Goal: Information Seeking & Learning: Learn about a topic

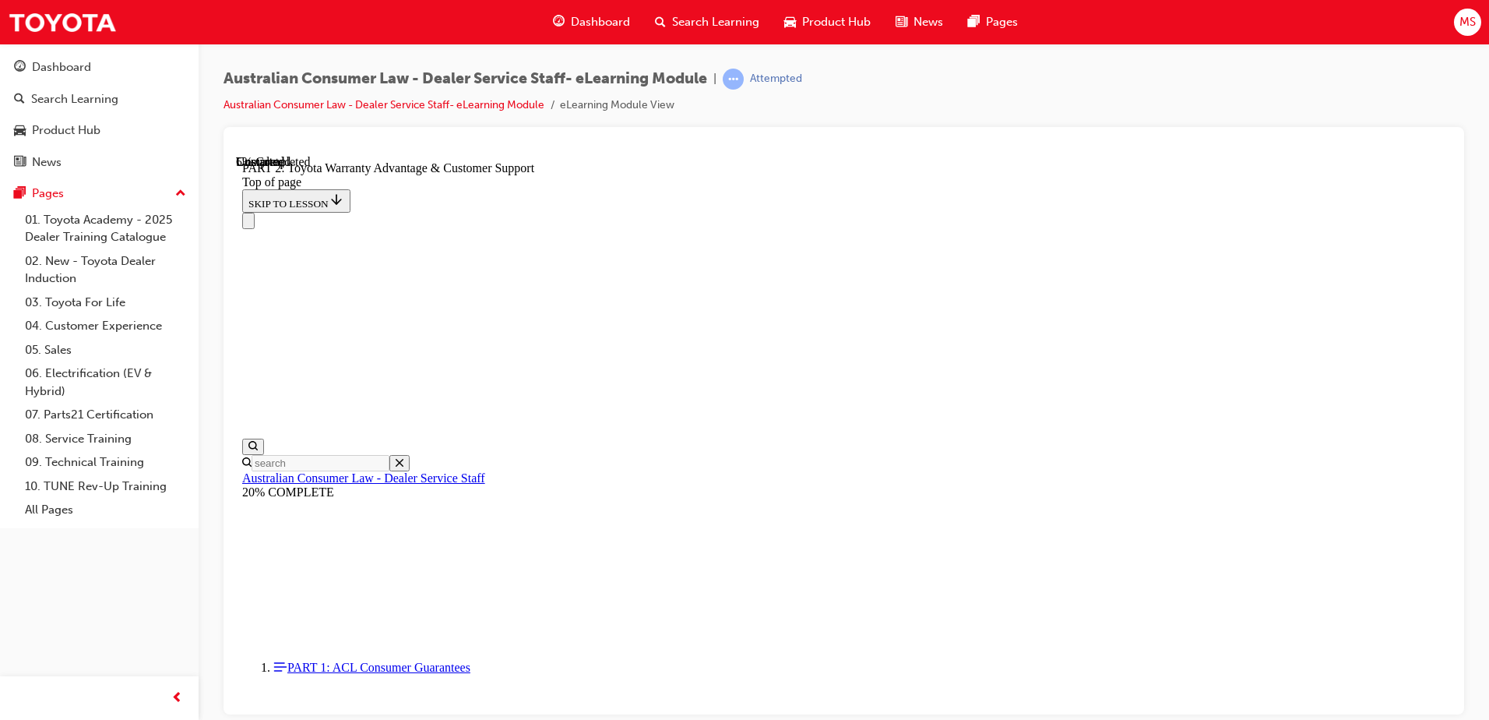
scroll to position [1094, 0]
click button "CONTINUE"
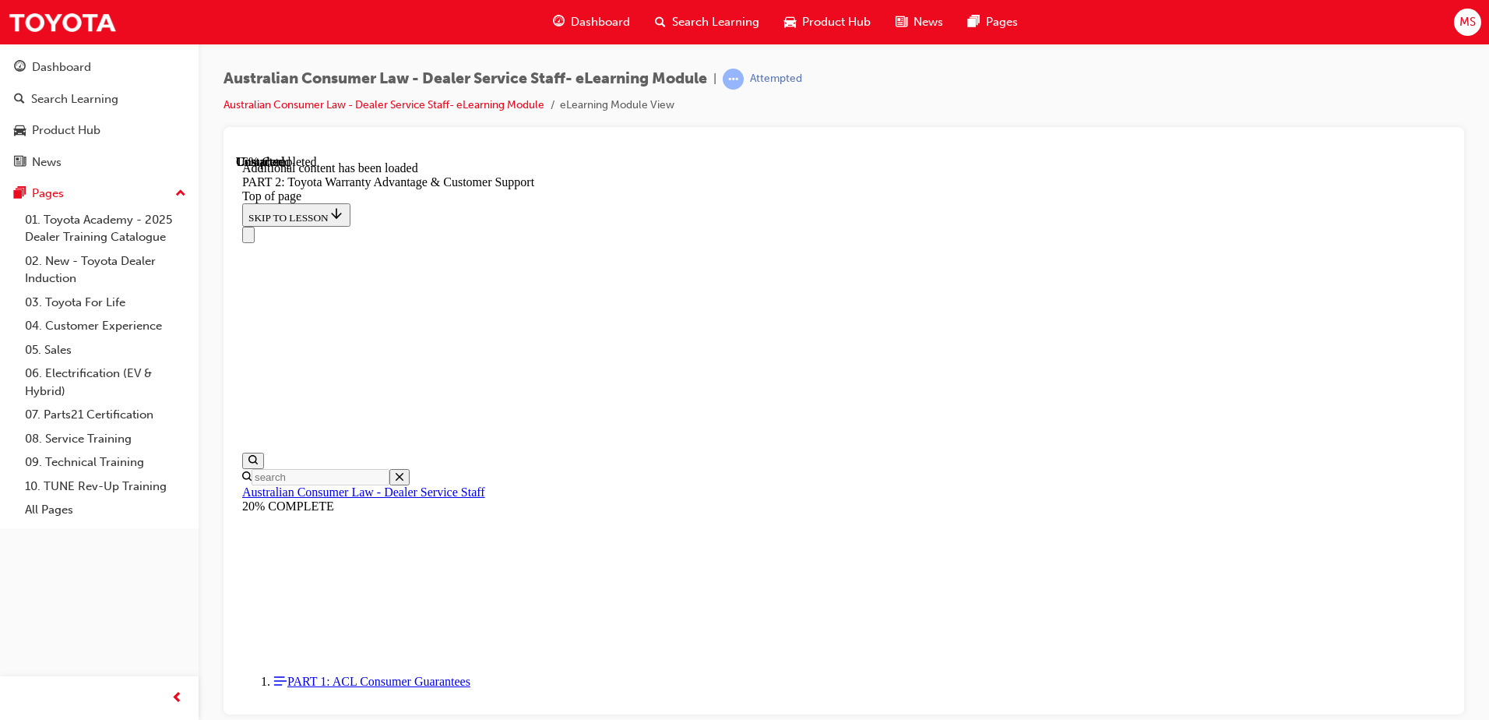
scroll to position [1566, 0]
click button "CONTINUE"
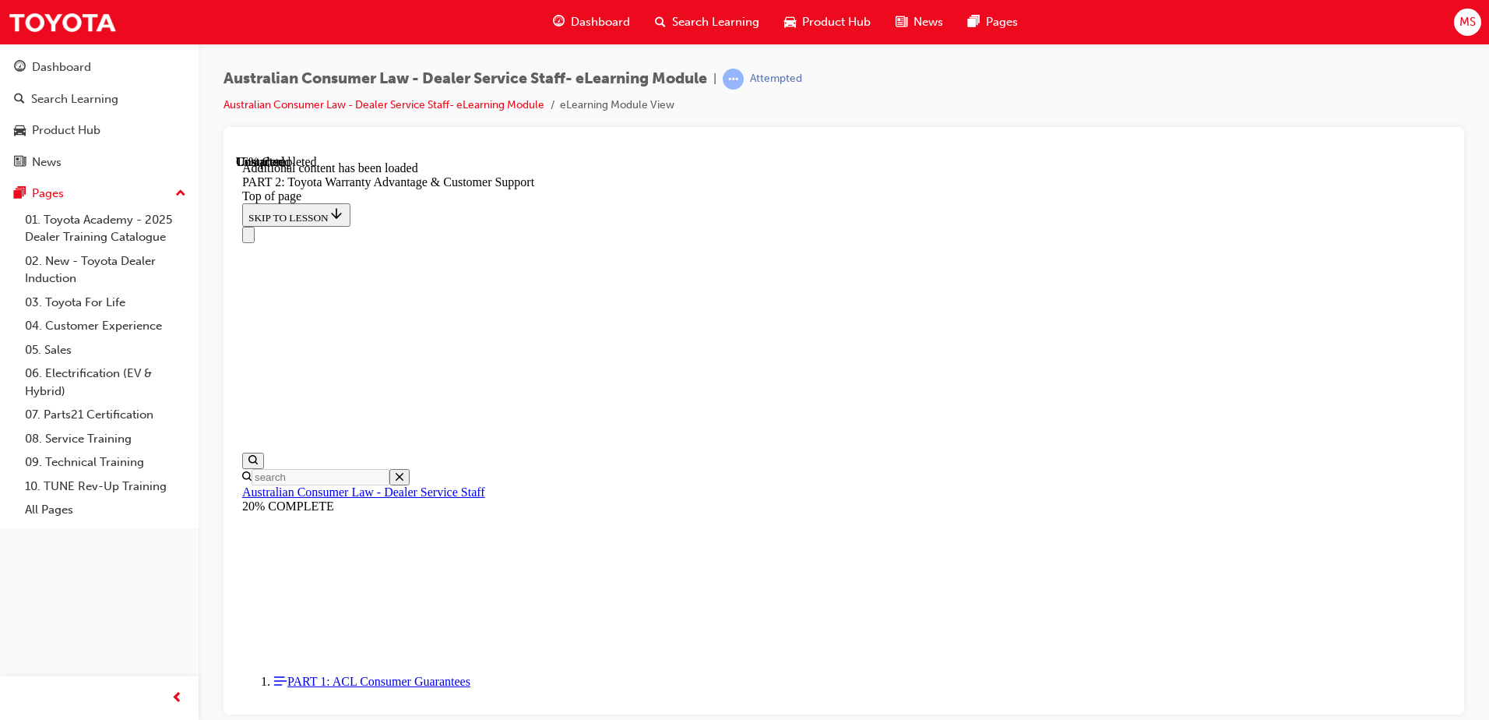
drag, startPoint x: 1140, startPoint y: 485, endPoint x: 1146, endPoint y: 467, distance: 18.7
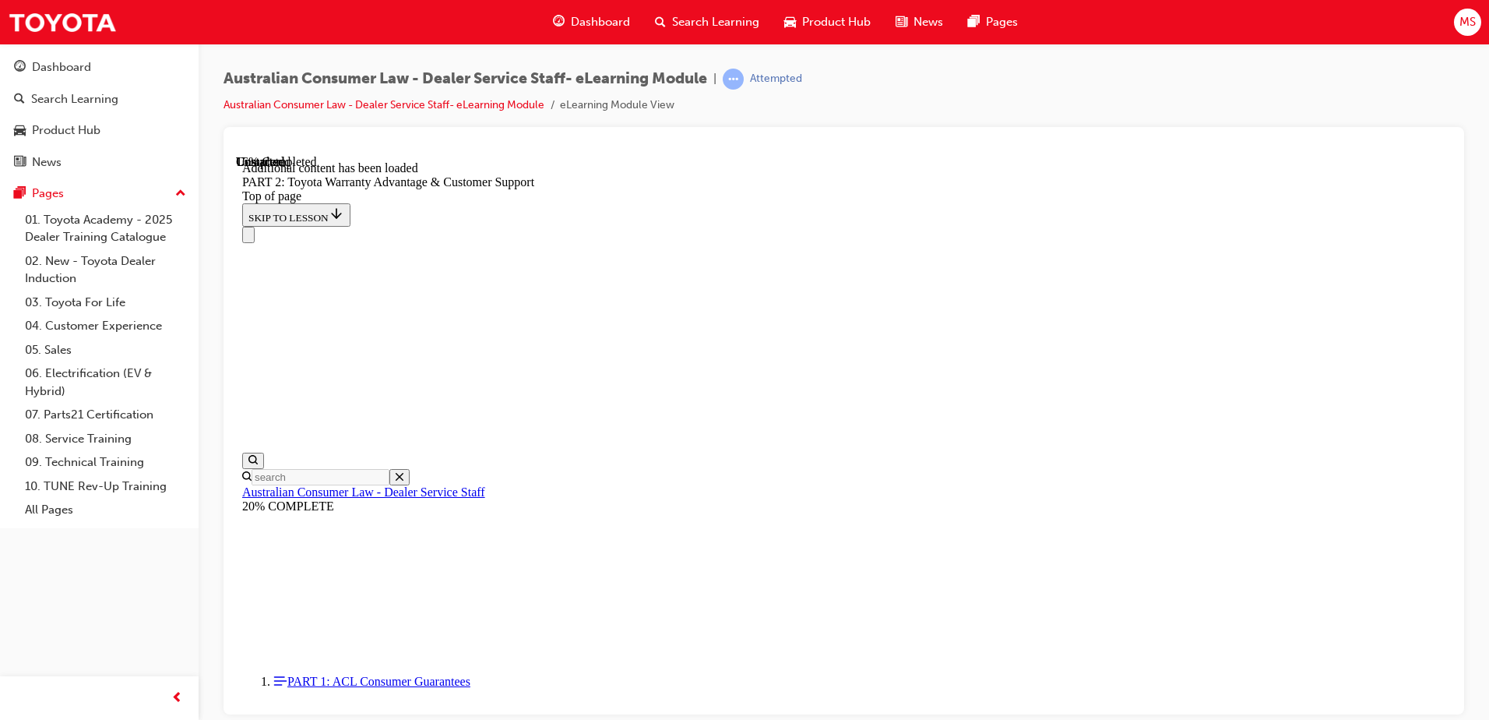
click button "CONTINUE"
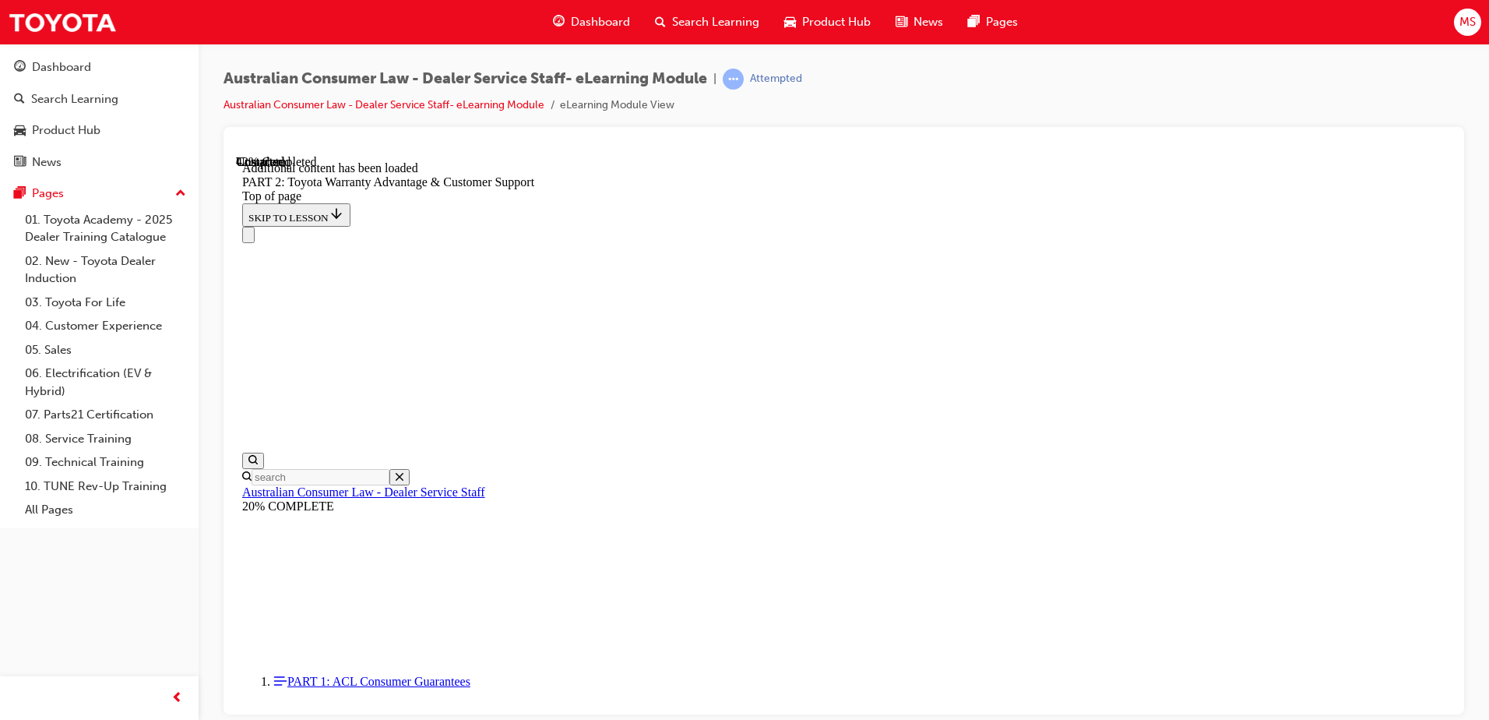
click button "CONTINUE"
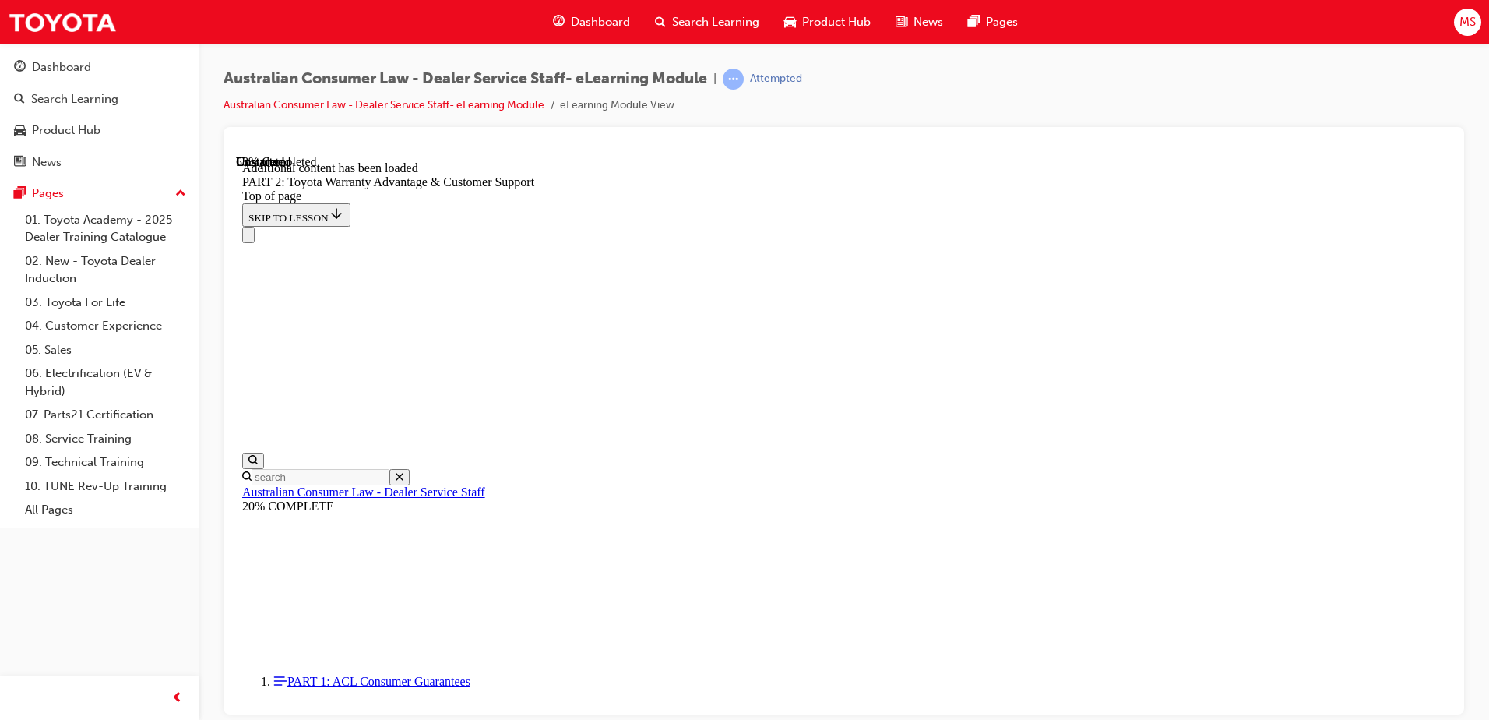
click button "CONTINUE"
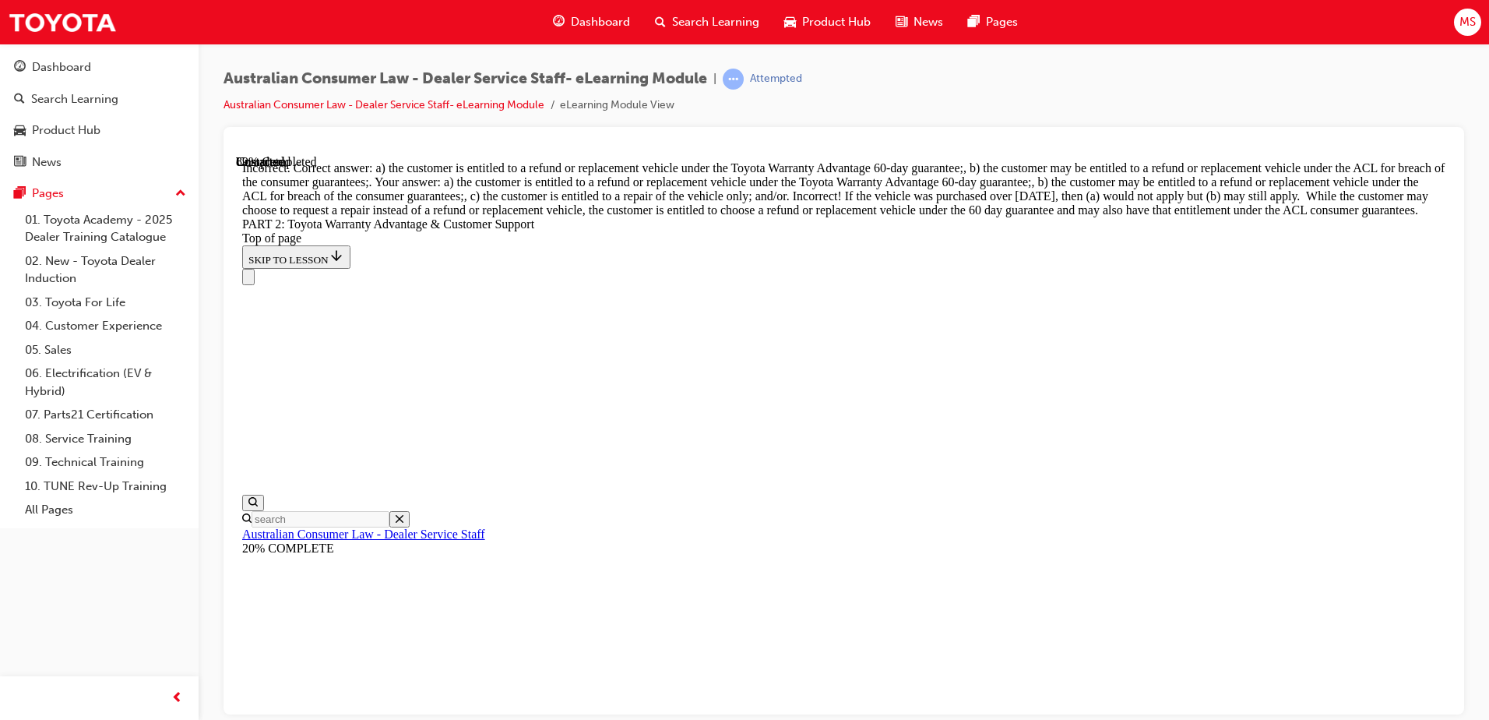
scroll to position [6121, 0]
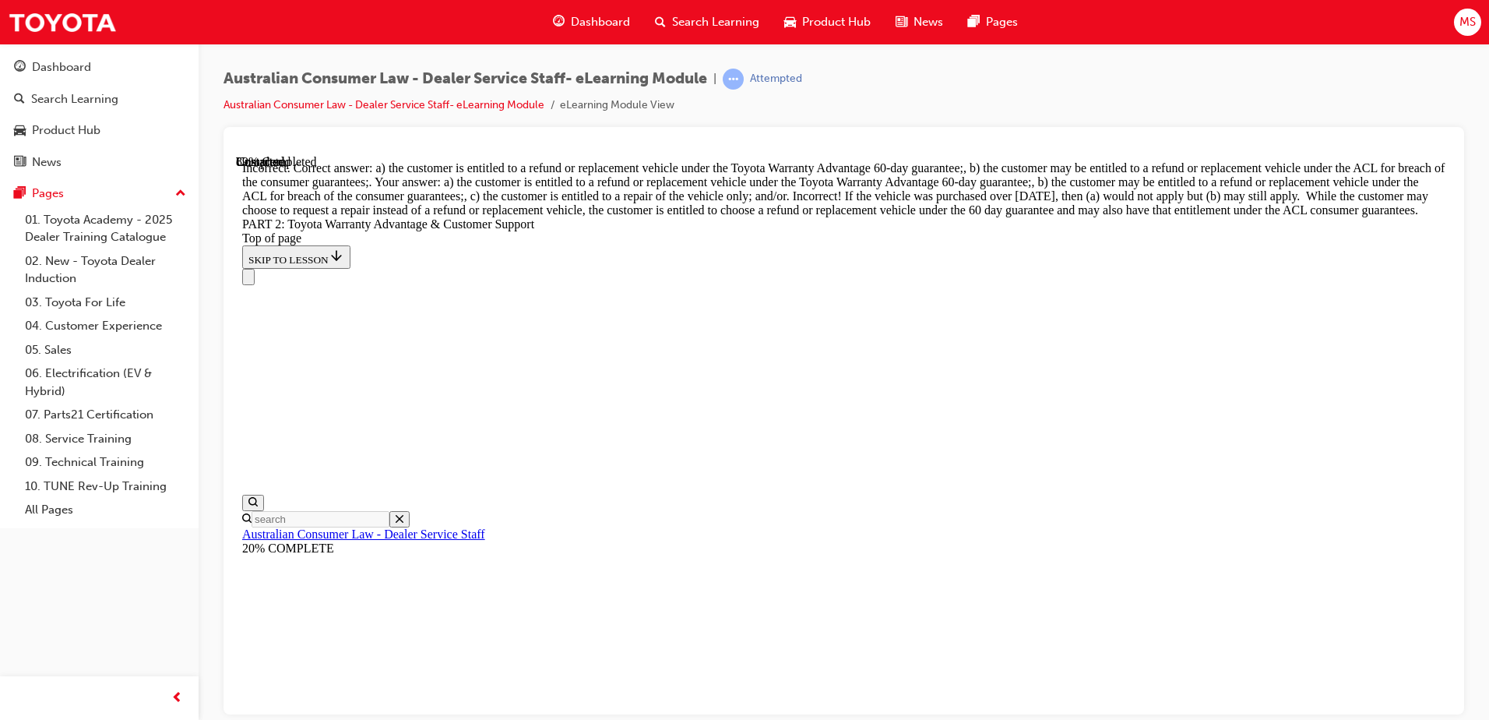
scroll to position [5848, 0]
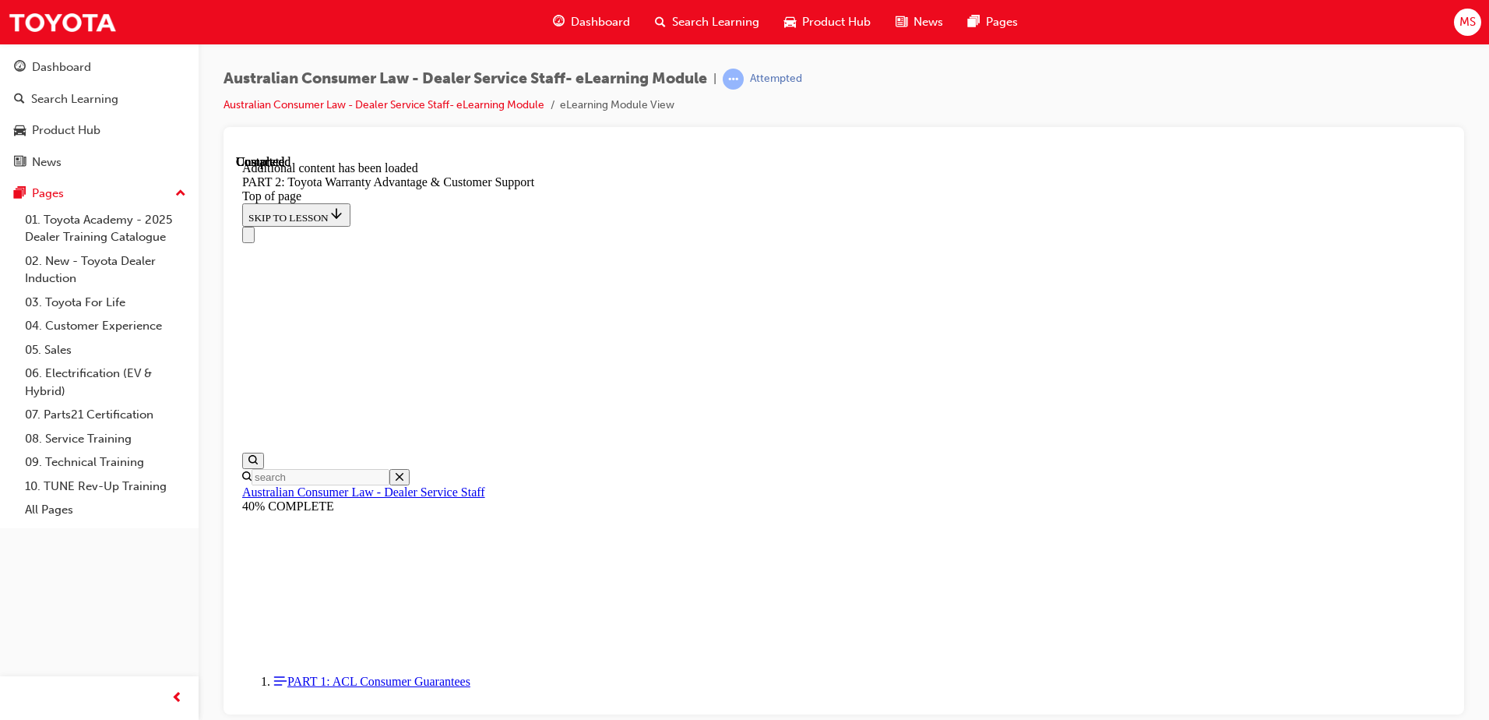
scroll to position [6484, 0]
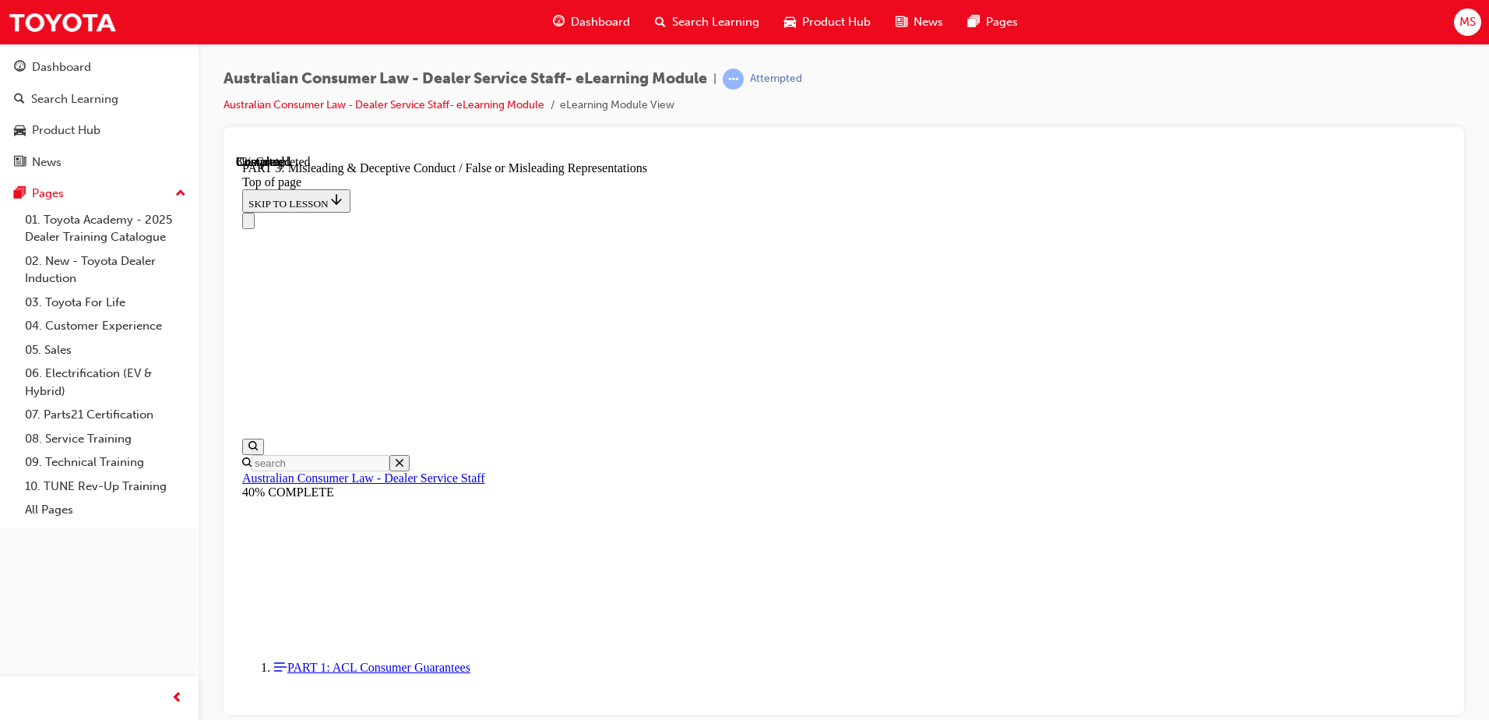
scroll to position [976, 0]
click button "CONTINUE"
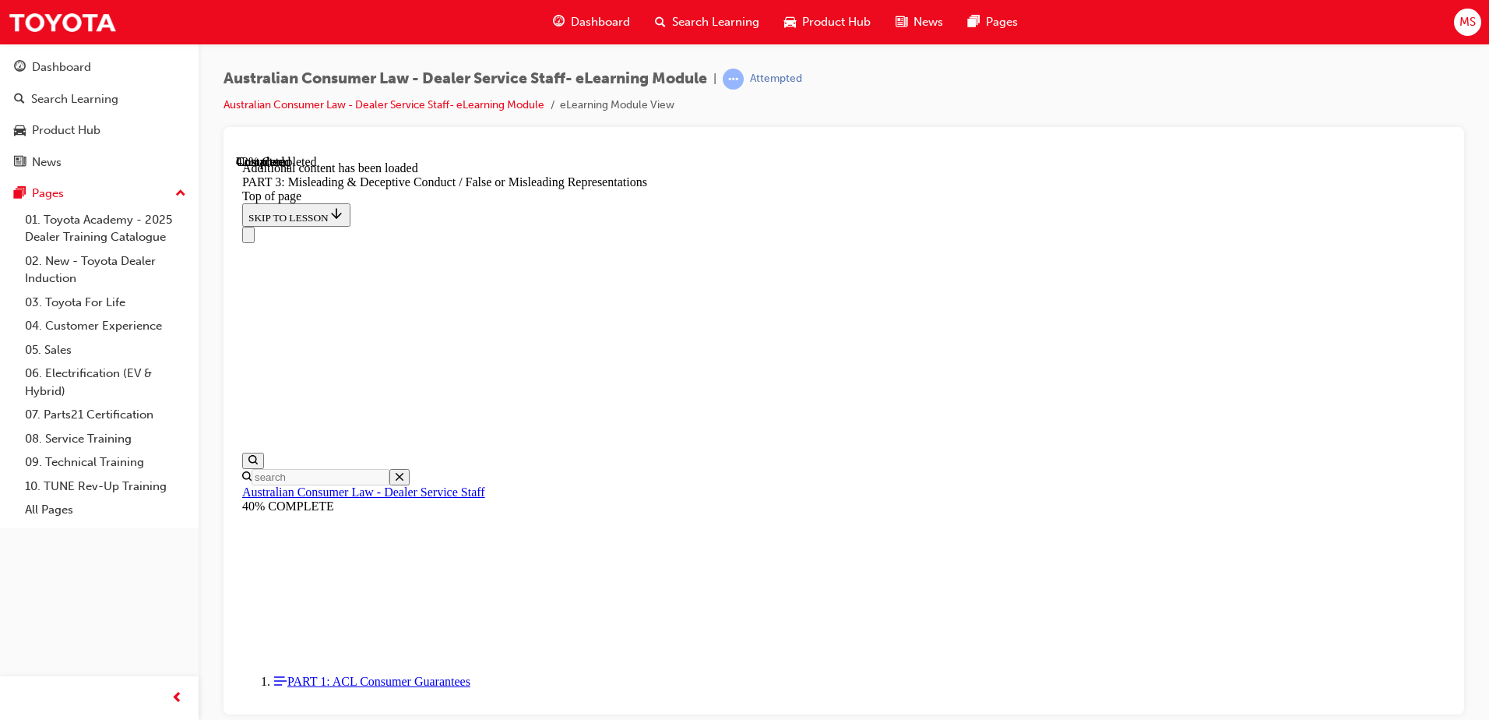
scroll to position [3629, 0]
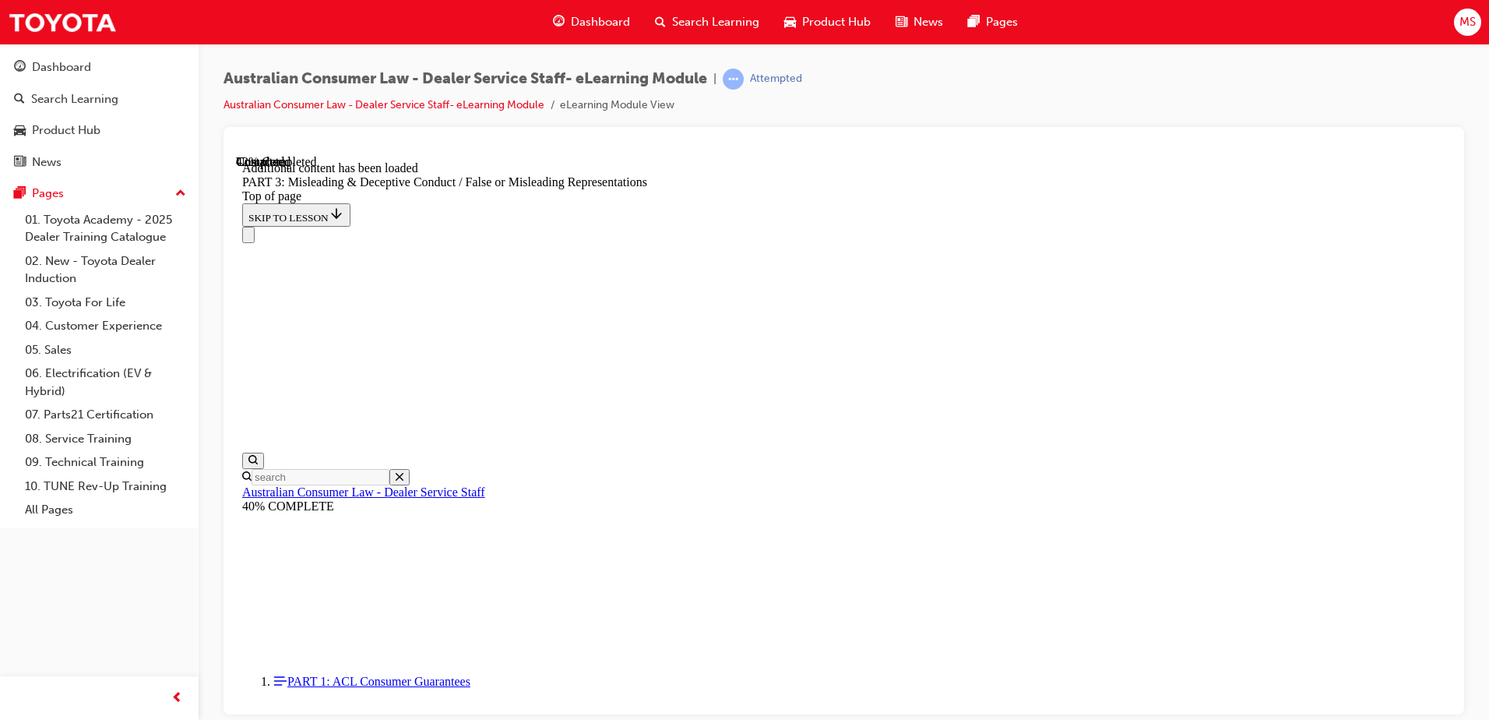
drag, startPoint x: 801, startPoint y: 364, endPoint x: 954, endPoint y: 463, distance: 182.6
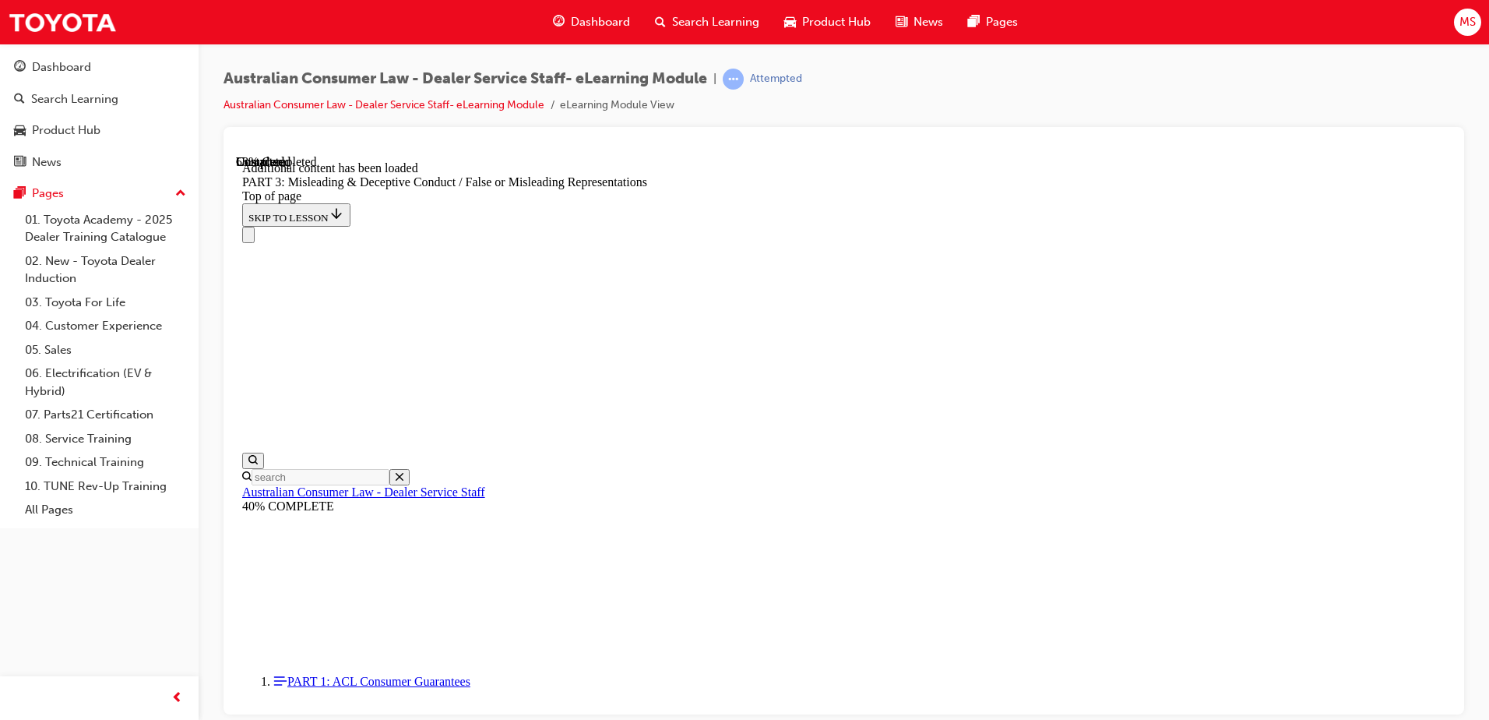
scroll to position [4594, 0]
click button "CONTINUE"
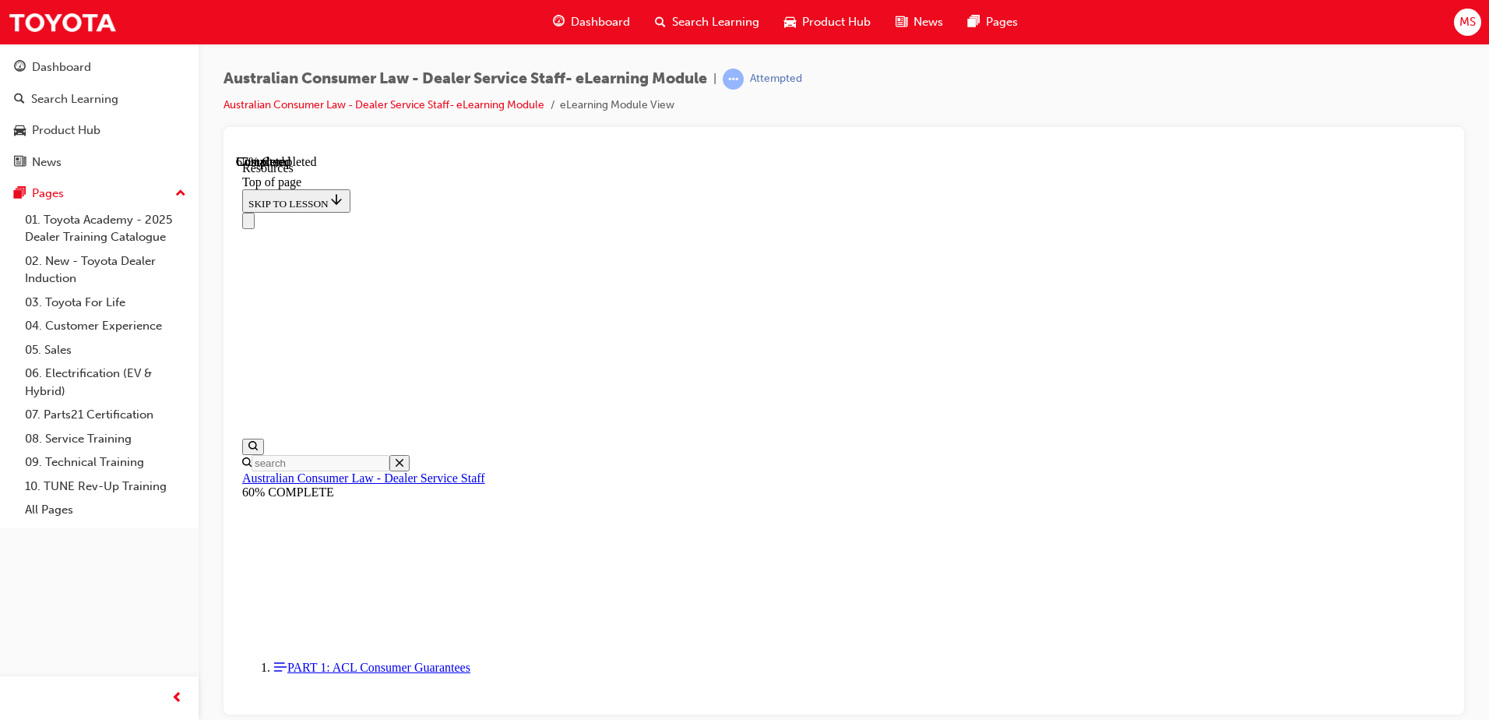
scroll to position [742, 0]
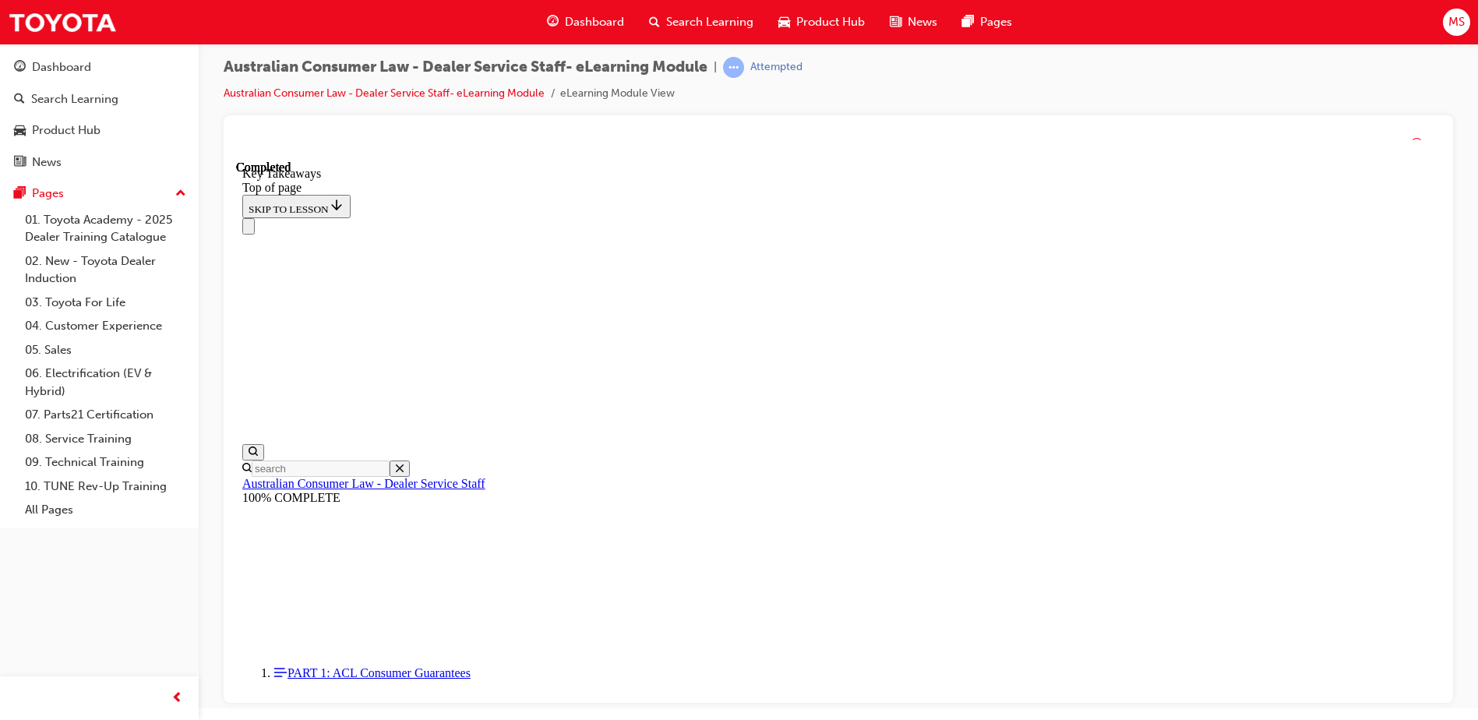
scroll to position [0, 0]
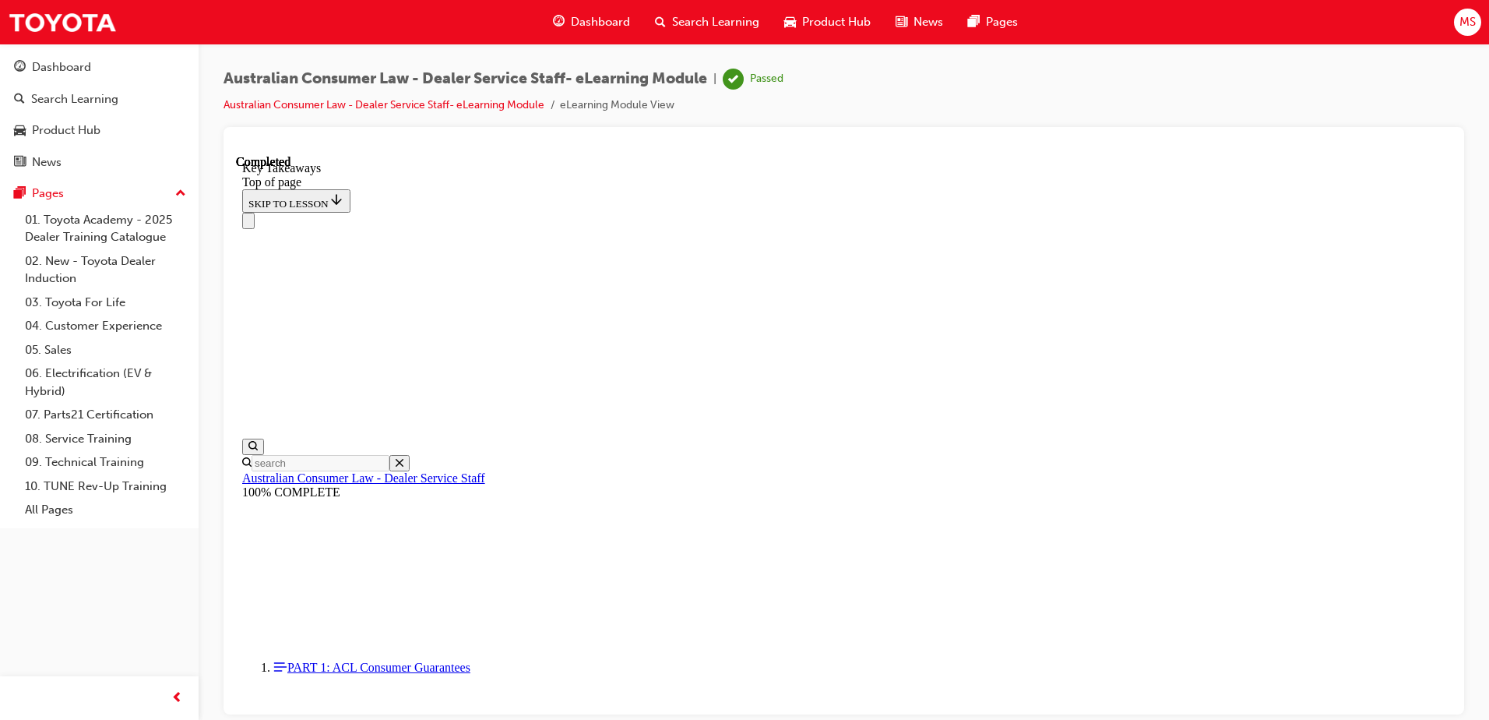
click at [686, 16] on span "Search Learning" at bounding box center [715, 22] width 87 height 18
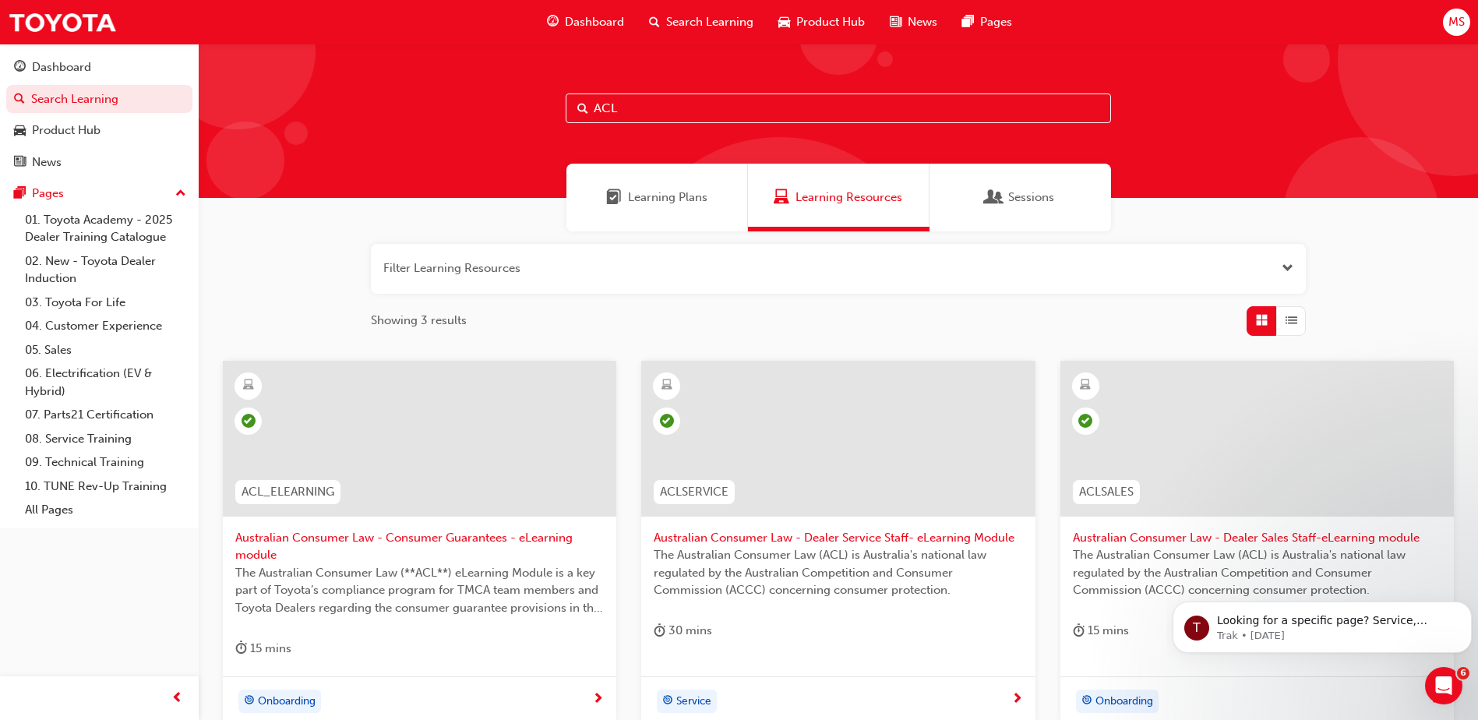
click at [778, 386] on div at bounding box center [837, 439] width 393 height 156
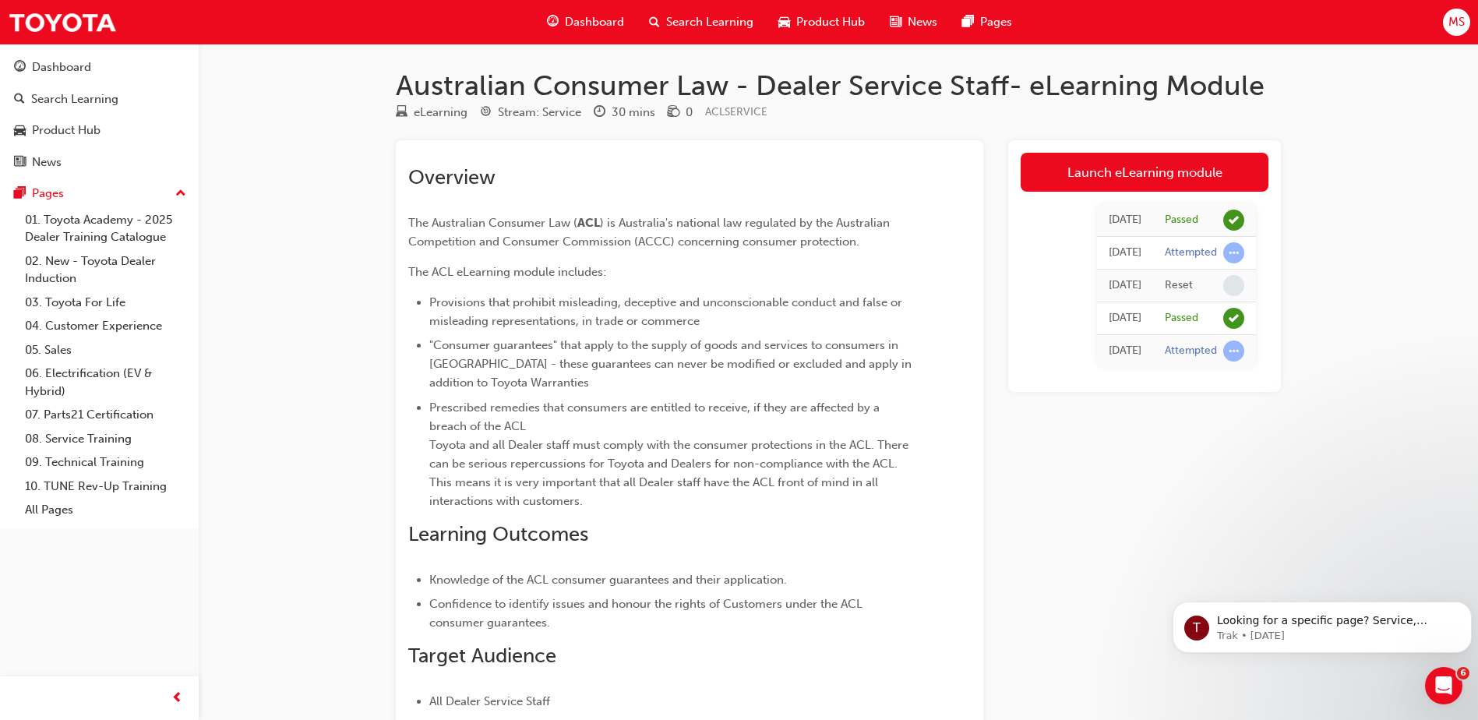
click at [684, 17] on span "Search Learning" at bounding box center [709, 22] width 87 height 18
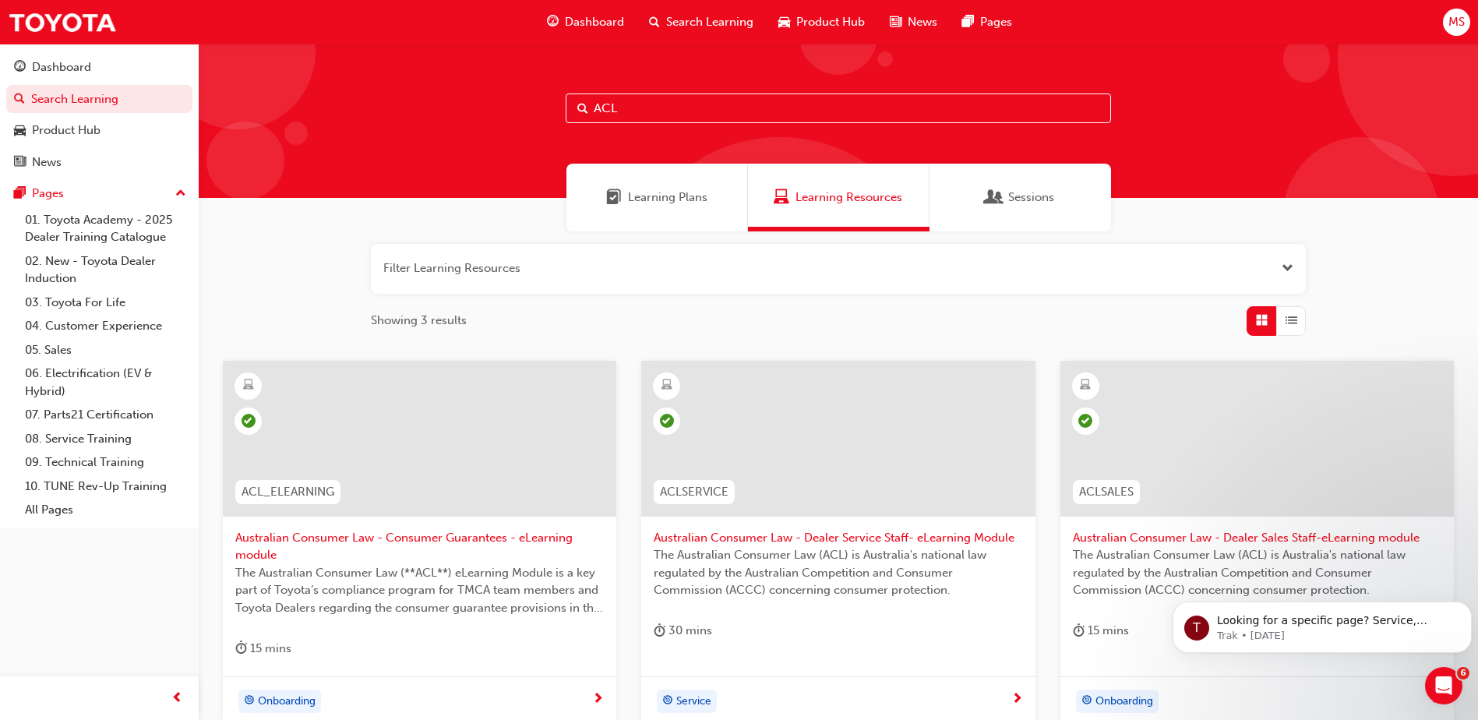
click at [393, 420] on div at bounding box center [419, 439] width 393 height 156
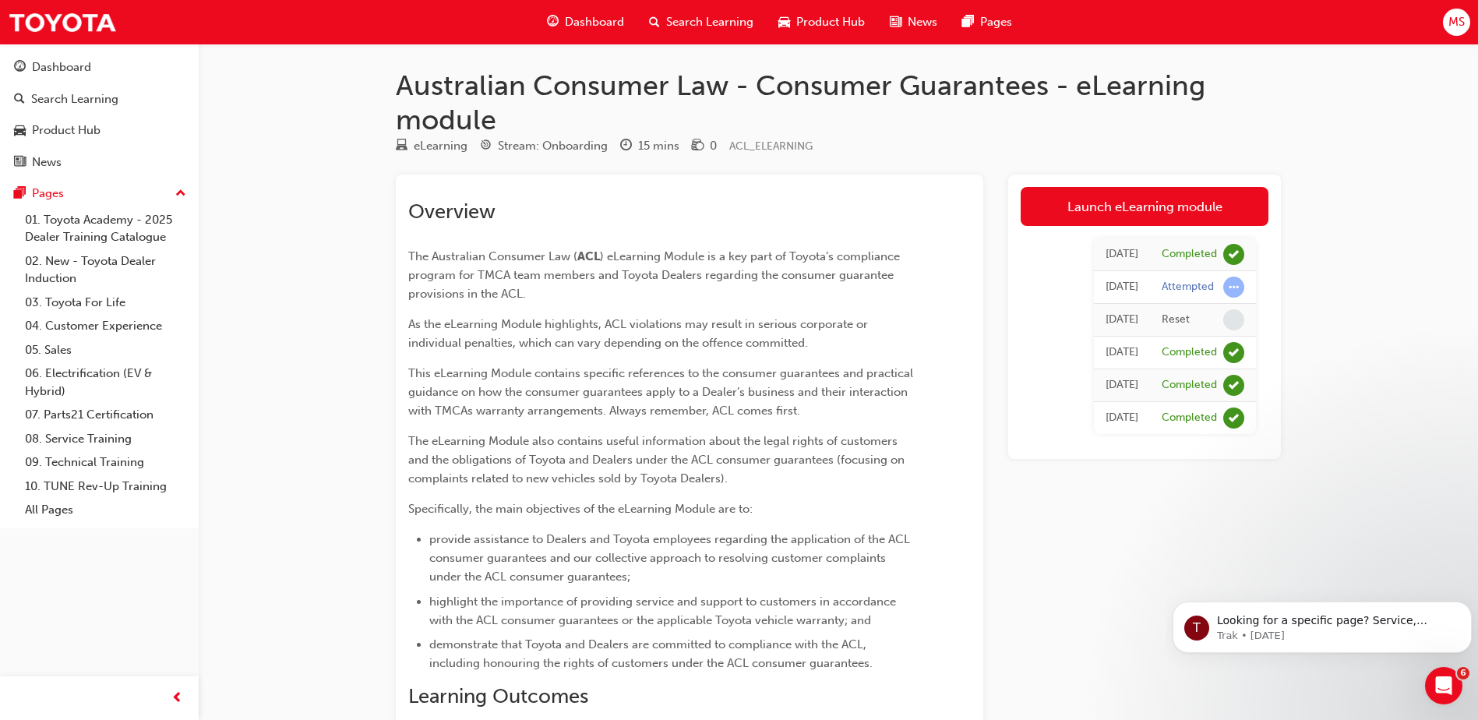
click at [679, 19] on span "Search Learning" at bounding box center [709, 22] width 87 height 18
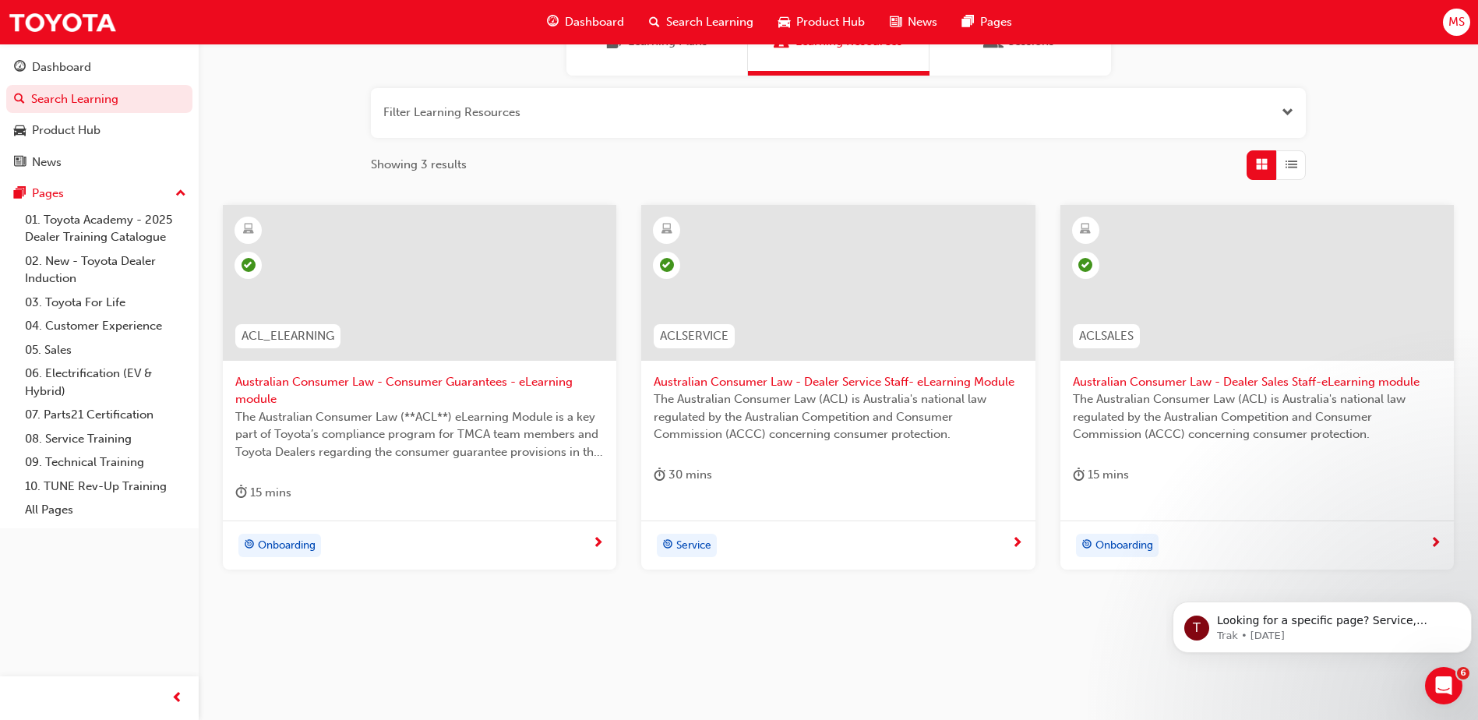
scroll to position [157, 0]
click at [1204, 281] on div at bounding box center [1256, 282] width 393 height 156
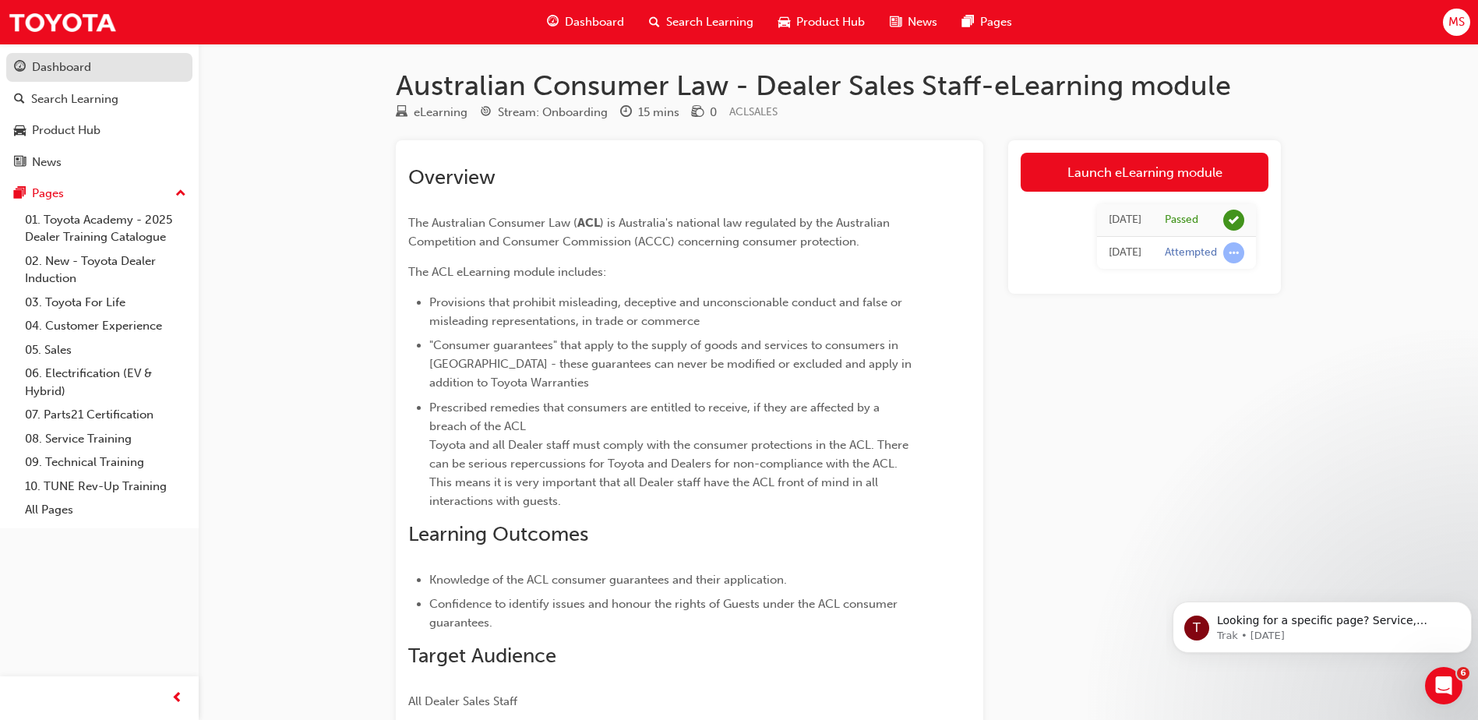
click at [23, 65] on span "guage-icon" at bounding box center [20, 68] width 12 height 14
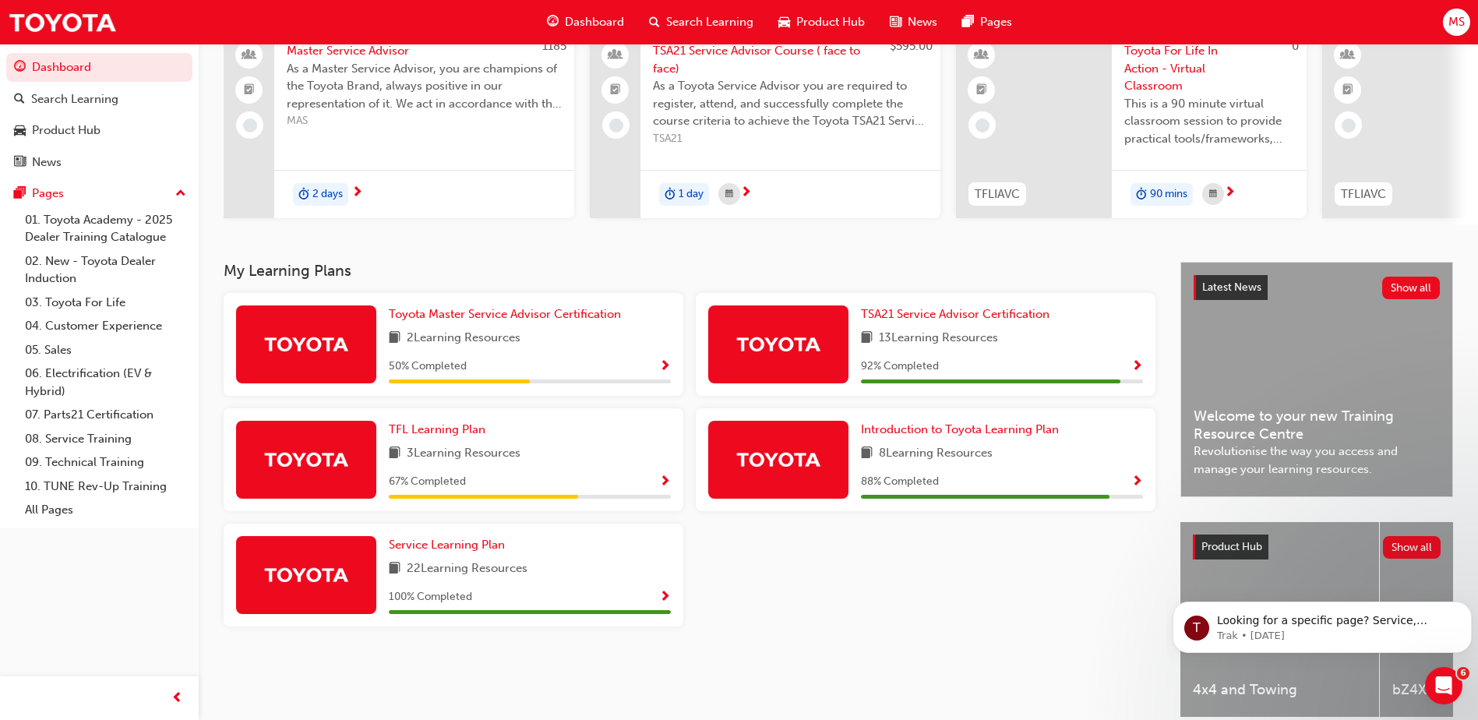
scroll to position [156, 0]
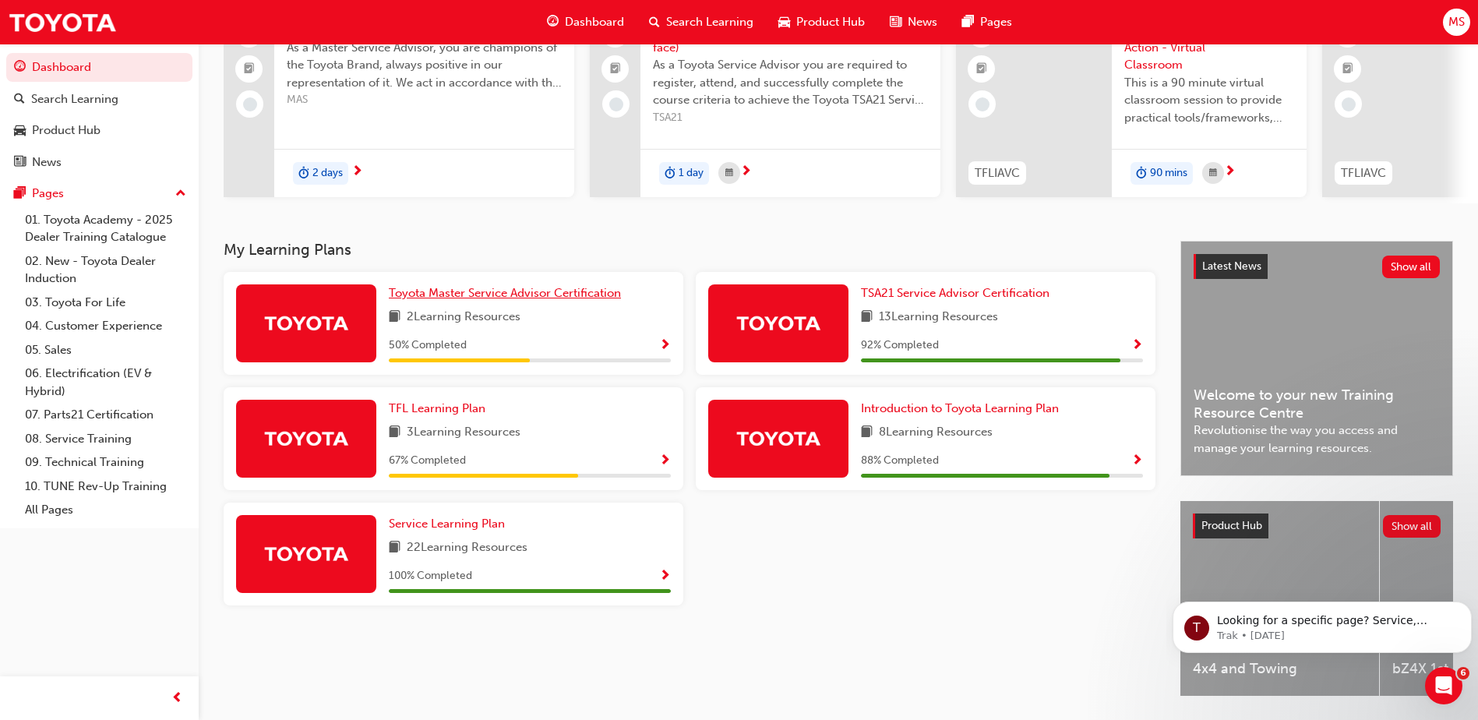
click at [534, 300] on span "Toyota Master Service Advisor Certification" at bounding box center [505, 293] width 232 height 14
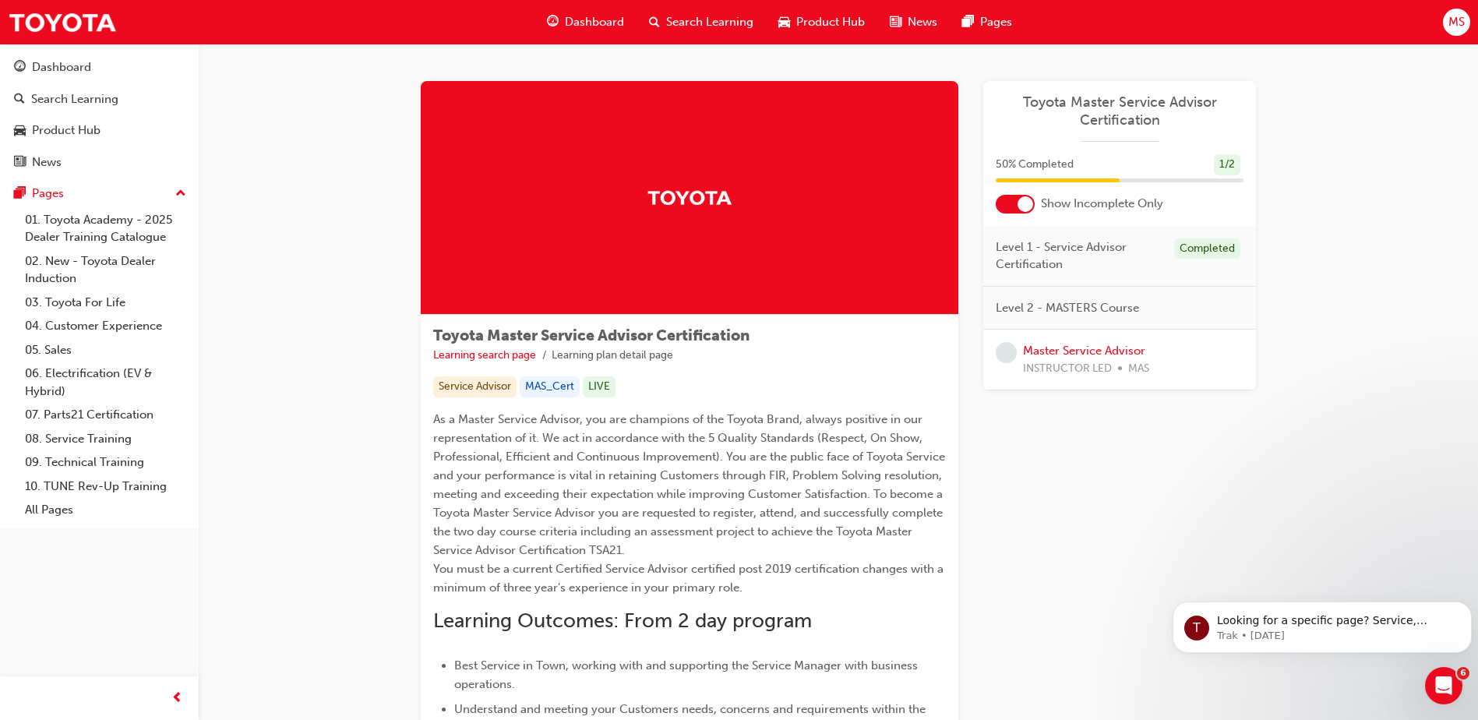
click at [1017, 309] on span "Level 2 - MASTERS Course" at bounding box center [1067, 308] width 143 height 18
click at [1038, 341] on div "Master Service Advisor INSTRUCTOR LED MAS" at bounding box center [1119, 360] width 273 height 61
click at [1045, 351] on link "Master Service Advisor" at bounding box center [1084, 351] width 122 height 14
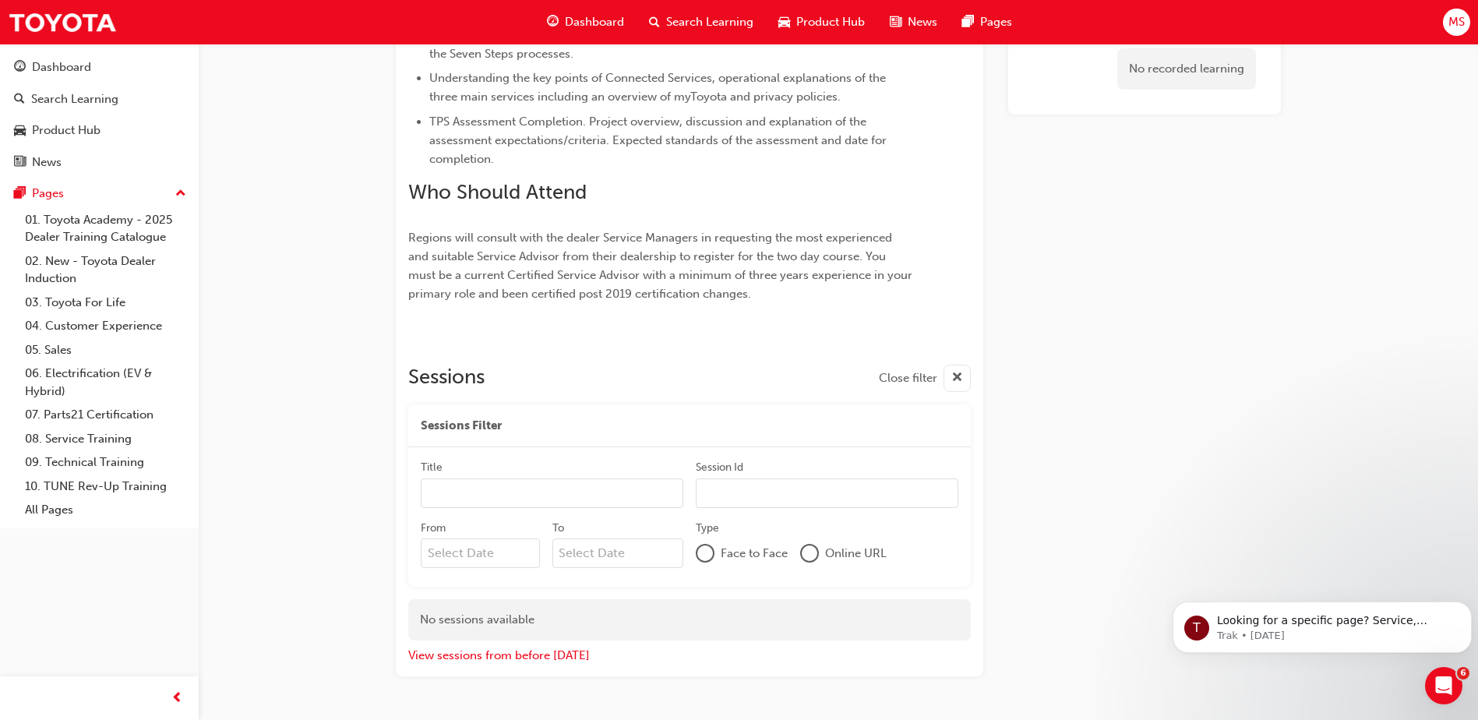
scroll to position [784, 0]
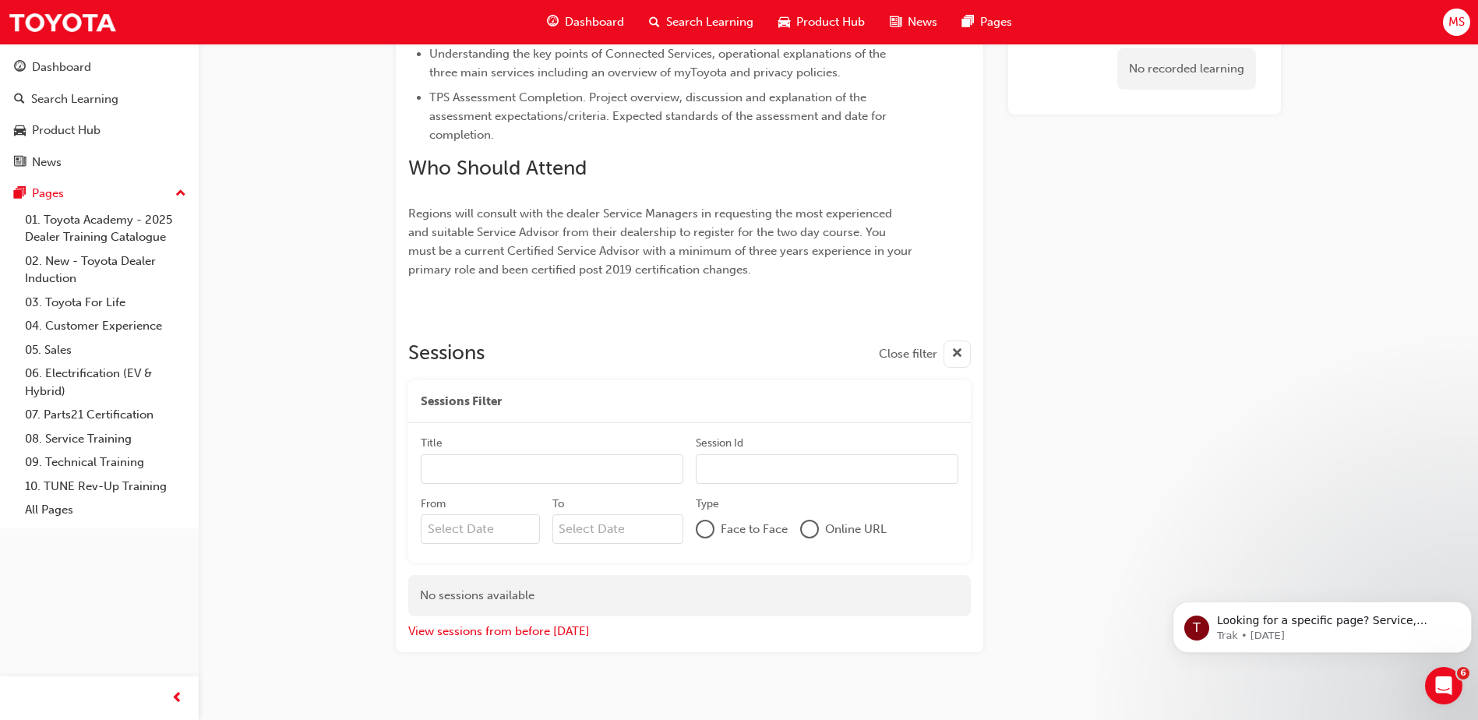
click at [764, 405] on div "Sessions Filter" at bounding box center [689, 402] width 562 height 44
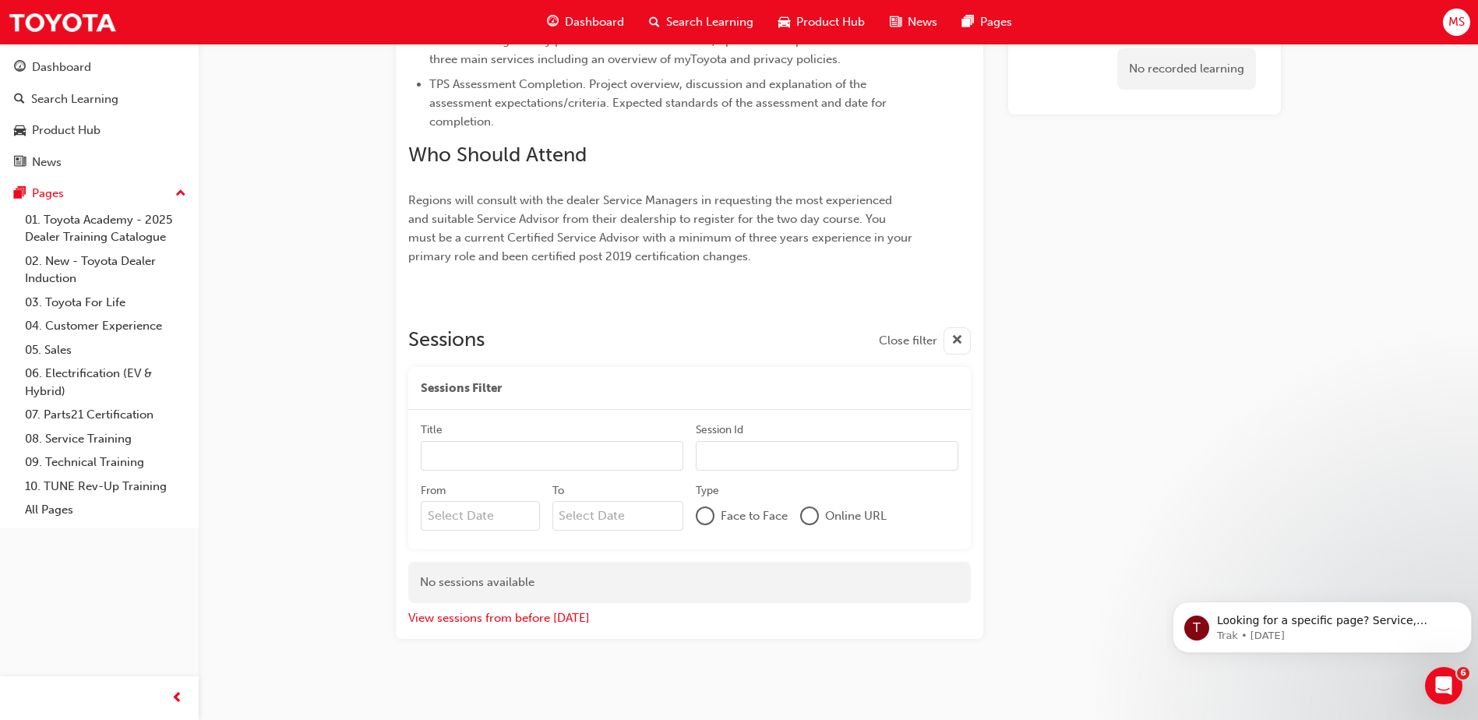
scroll to position [805, 0]
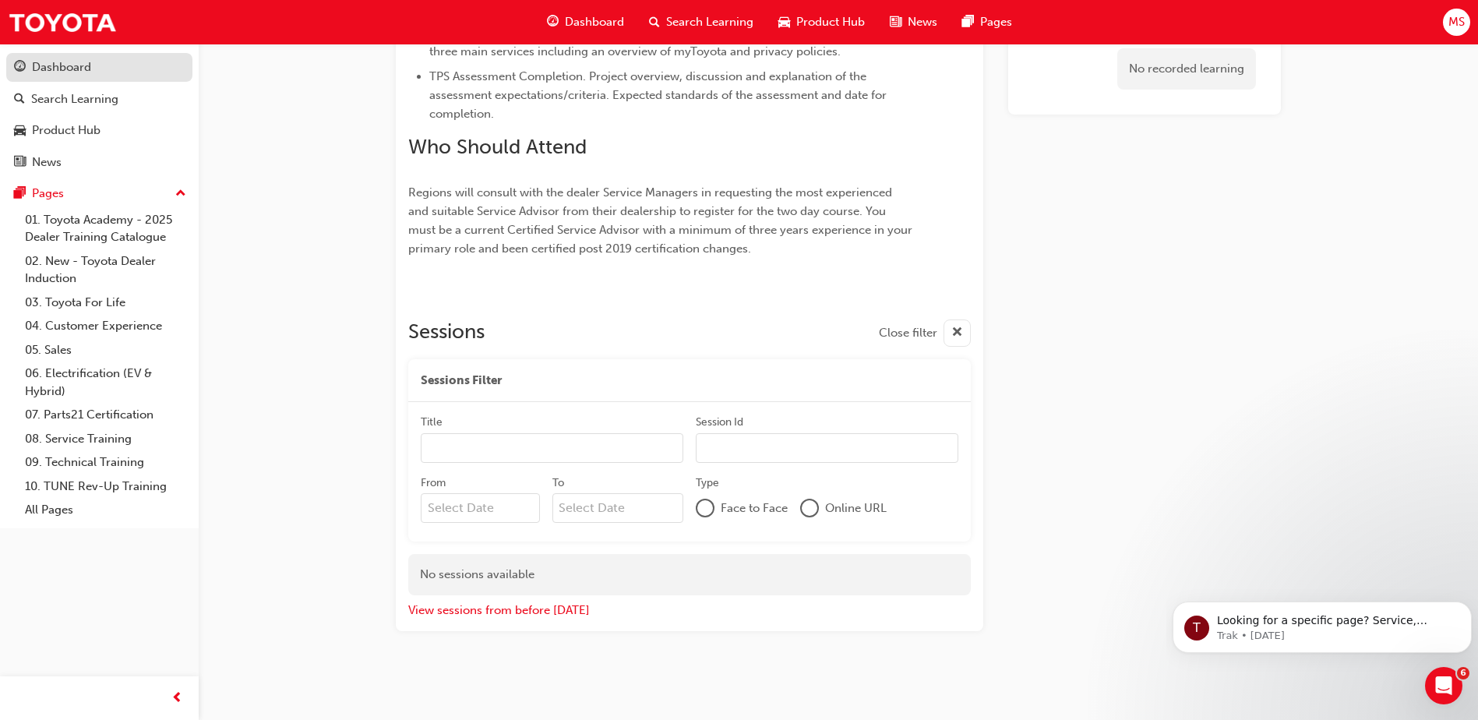
click at [65, 74] on div "Dashboard" at bounding box center [61, 67] width 59 height 18
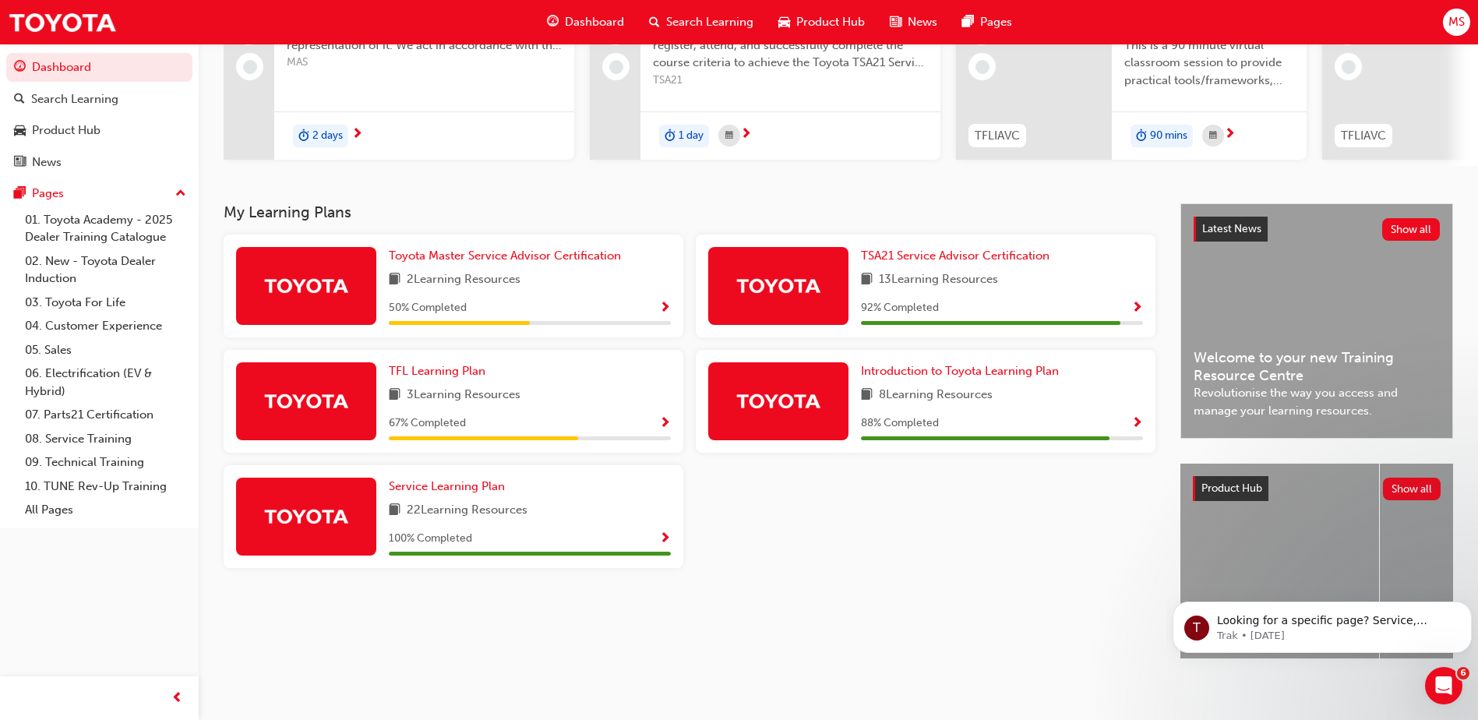
scroll to position [211, 0]
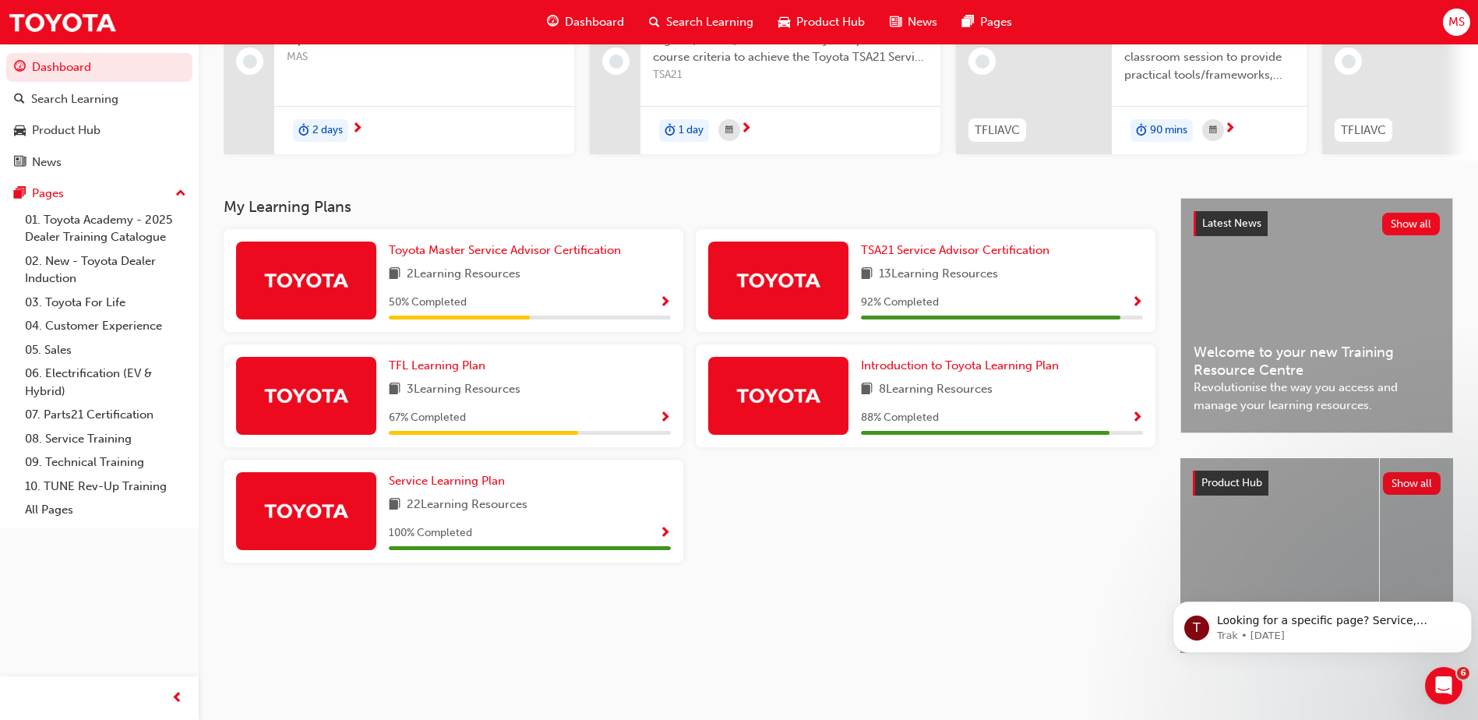
click at [434, 349] on div "TFL Learning Plan 3 Learning Resources 67 % Completed" at bounding box center [454, 395] width 460 height 103
click at [429, 358] on span "TFL Learning Plan" at bounding box center [437, 365] width 97 height 14
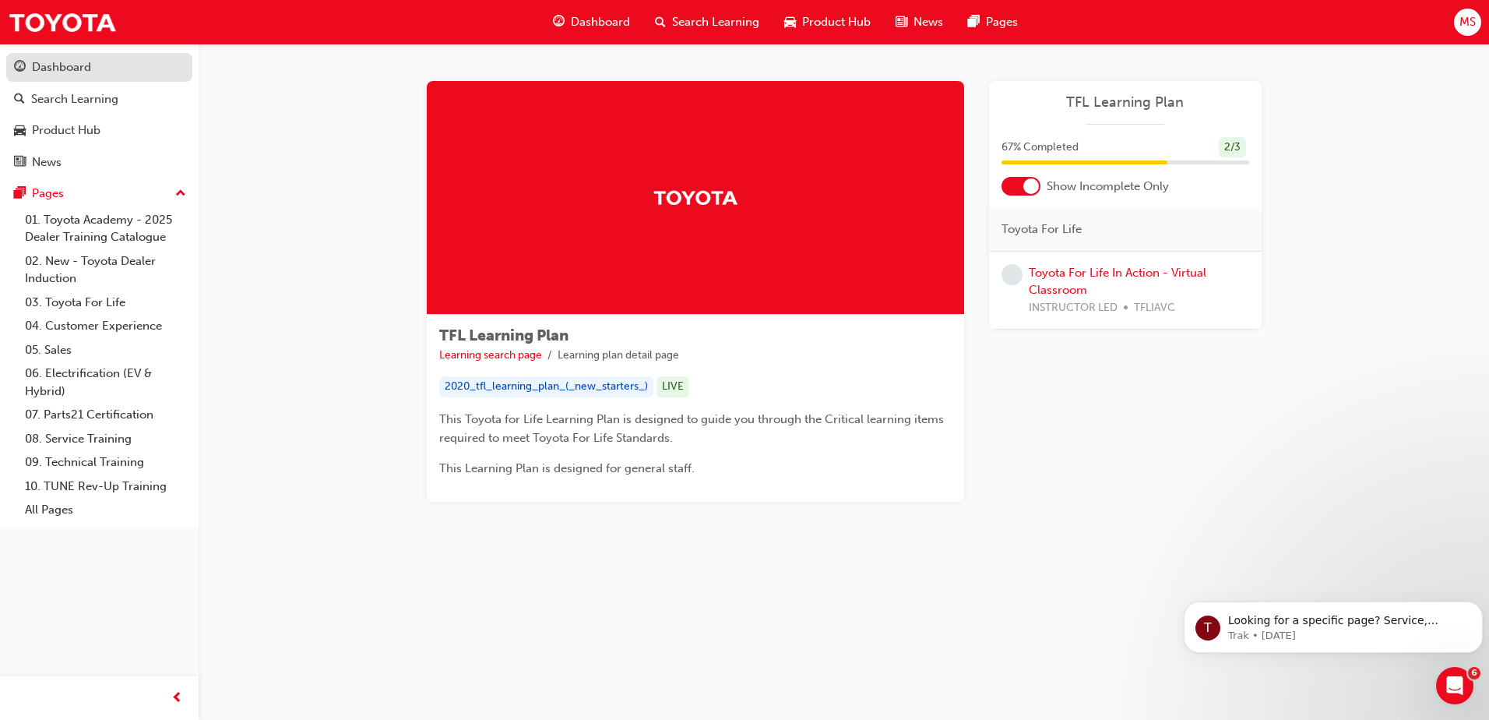
click at [41, 71] on div "Dashboard" at bounding box center [61, 67] width 59 height 18
